Goal: Task Accomplishment & Management: Use online tool/utility

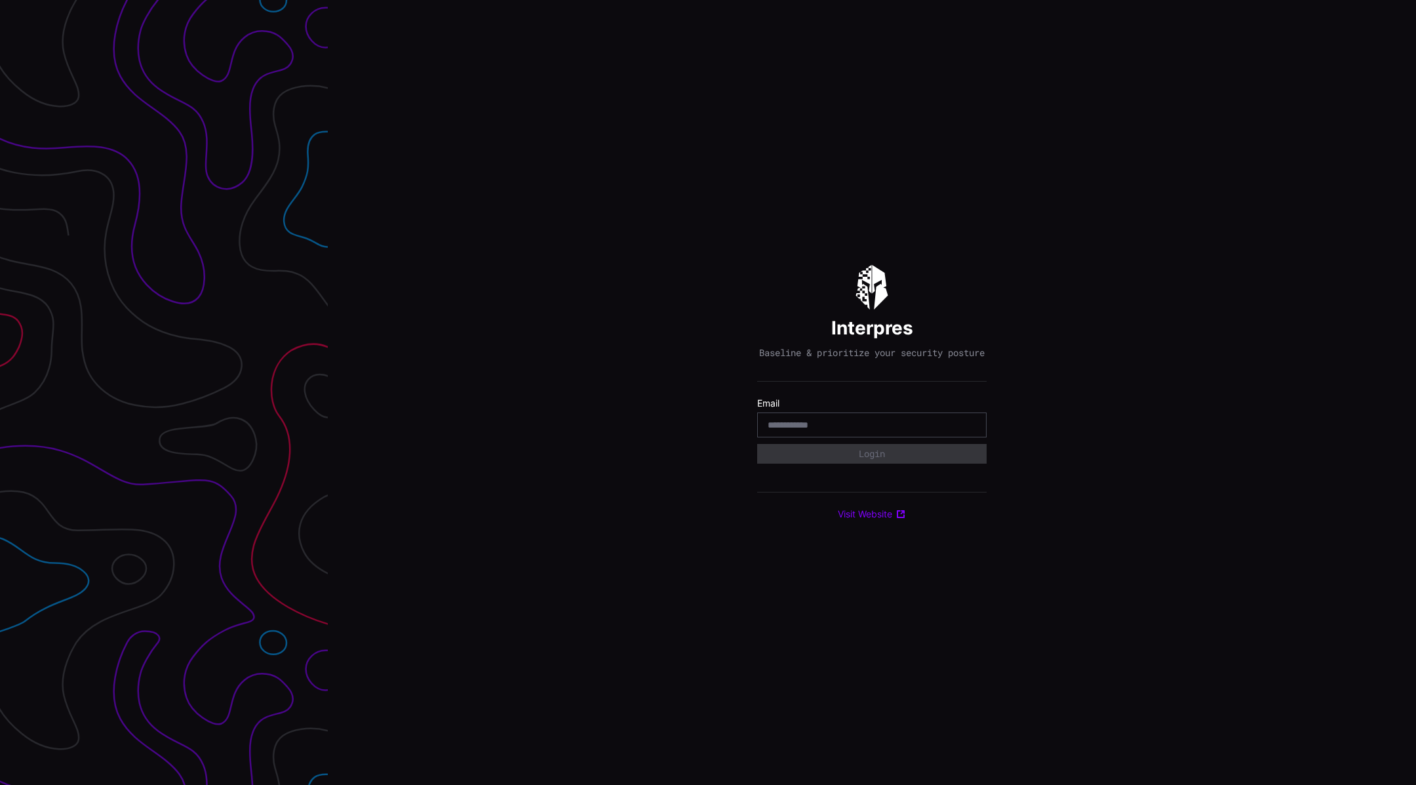
click at [861, 430] on input "email" at bounding box center [872, 425] width 208 height 12
type input "**********"
click at [912, 454] on button "Login" at bounding box center [871, 454] width 229 height 20
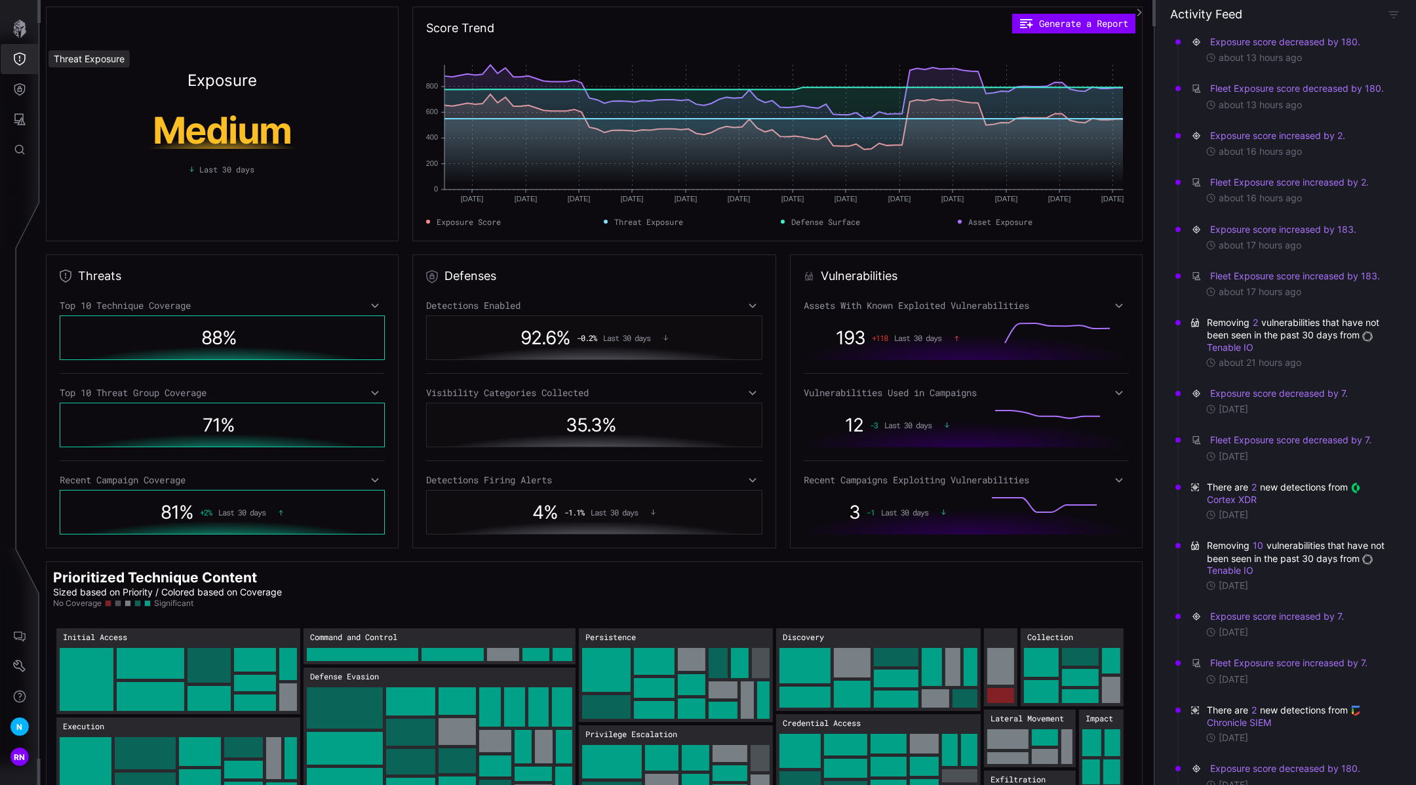
click at [9, 62] on button "Threat Exposure" at bounding box center [20, 59] width 38 height 30
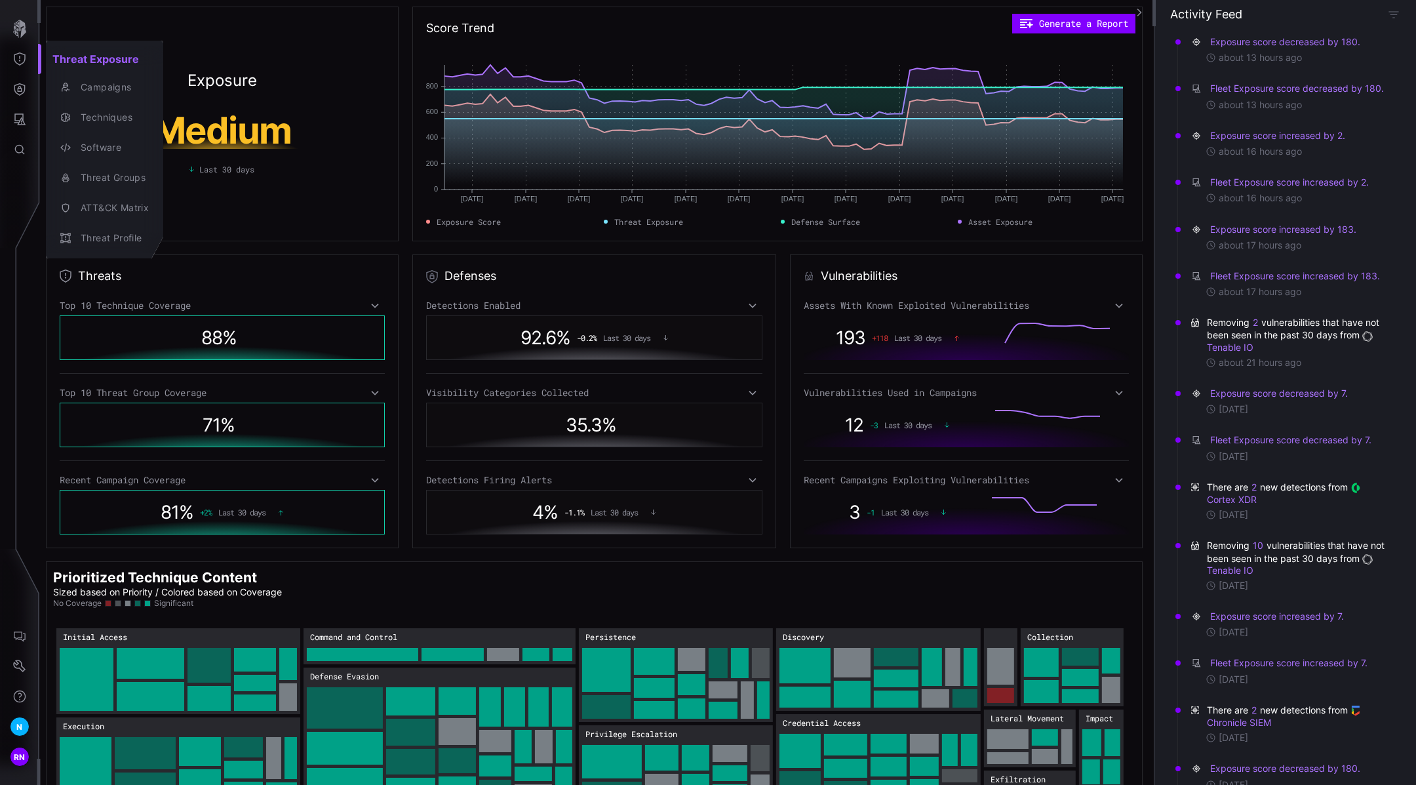
click at [14, 765] on div at bounding box center [708, 392] width 1416 height 785
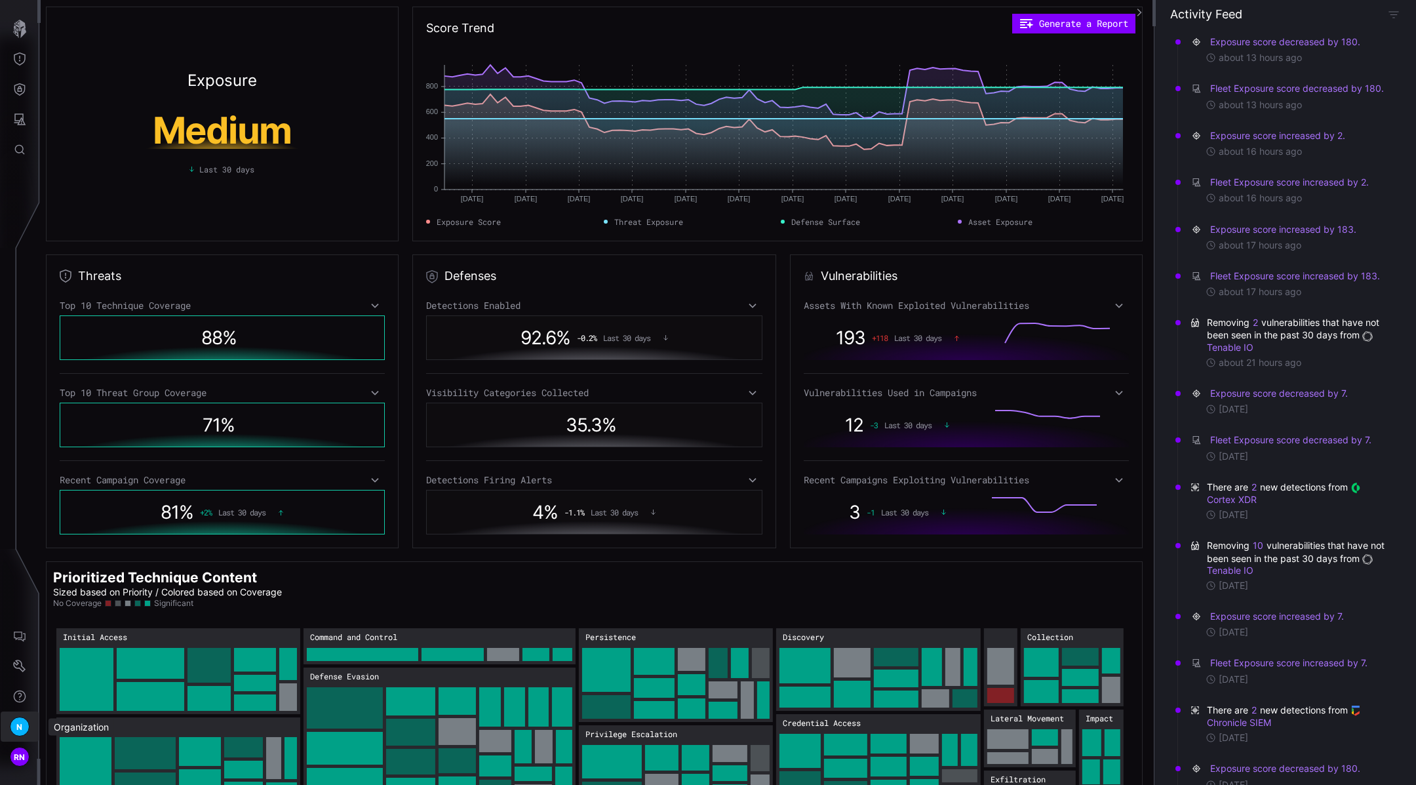
click at [18, 724] on span "N" at bounding box center [19, 727] width 6 height 14
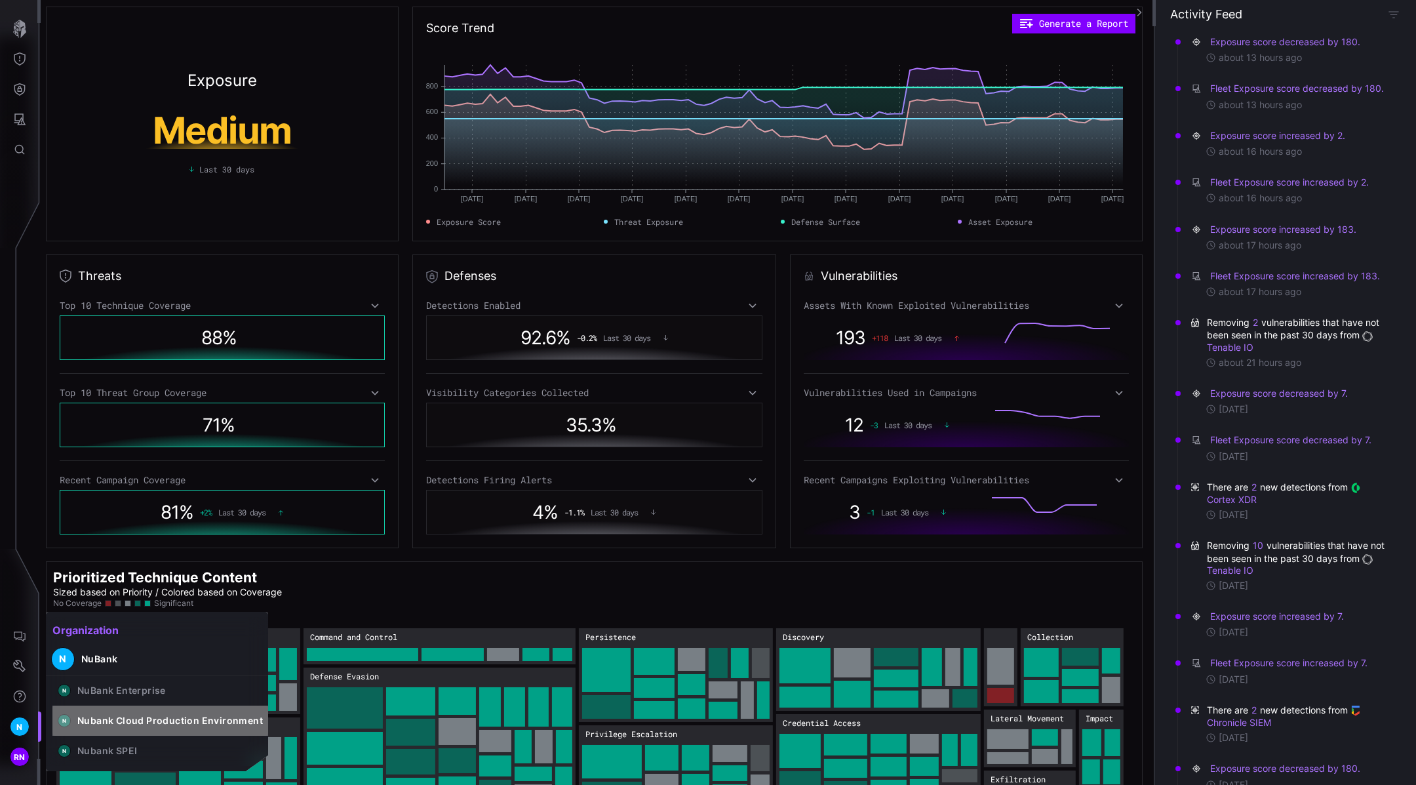
click at [195, 721] on div "Nubank Cloud Production Environment" at bounding box center [170, 720] width 186 height 12
